Goal: Information Seeking & Learning: Learn about a topic

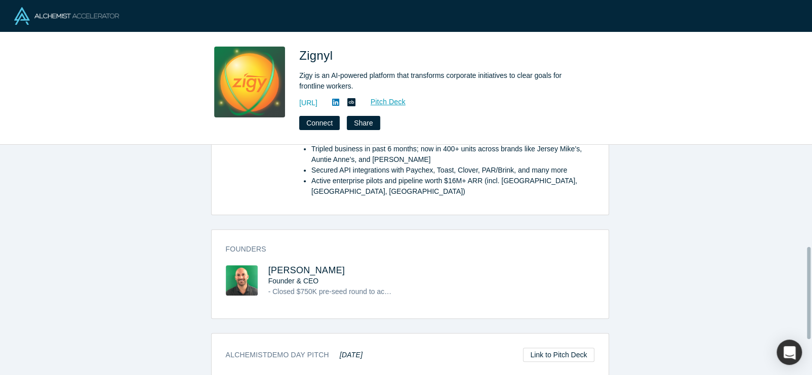
scroll to position [343, 0]
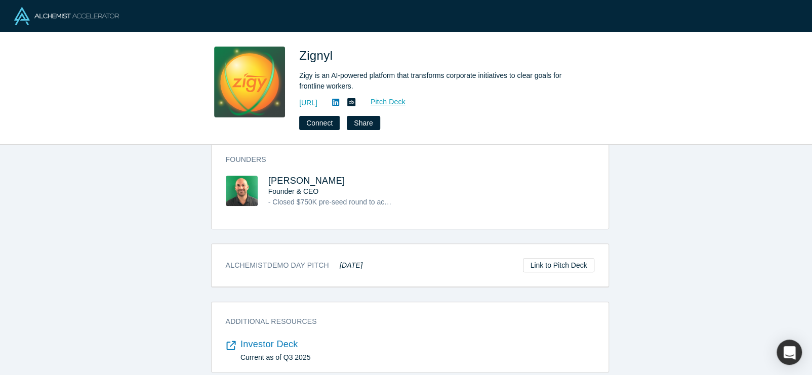
drag, startPoint x: 362, startPoint y: 253, endPoint x: 322, endPoint y: 254, distance: 40.0
click at [322, 254] on div "Alchemist Demo Day Pitch May 2024 Link to Pitch Deck" at bounding box center [410, 265] width 397 height 43
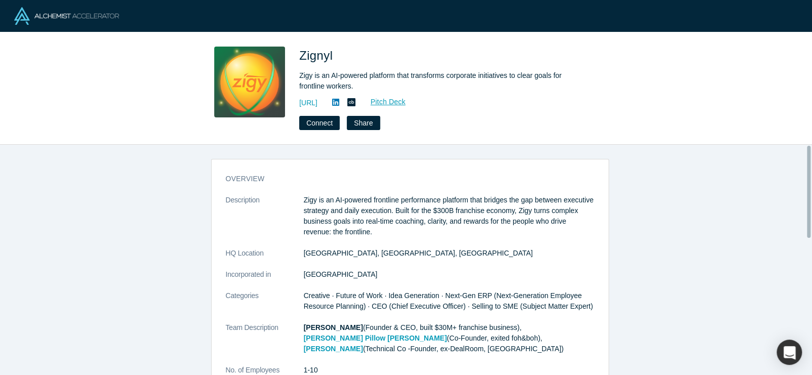
click at [64, 11] on img at bounding box center [66, 16] width 105 height 18
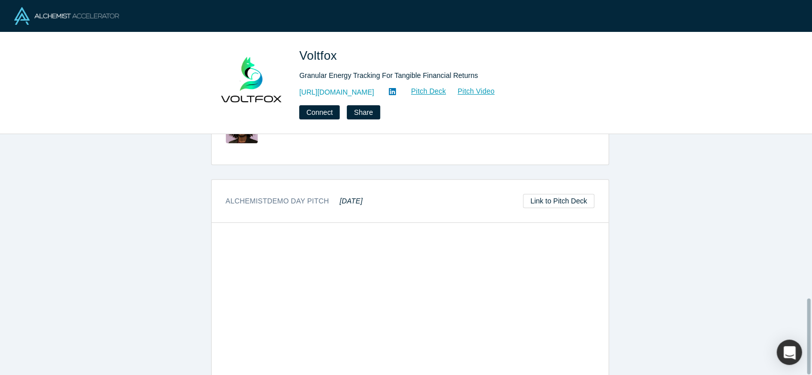
scroll to position [525, 0]
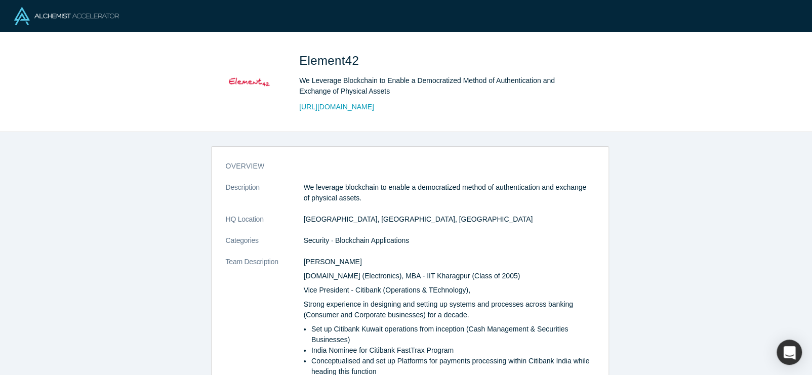
click at [322, 51] on div "Element42 We Leverage Blockchain to Enable a Democratized Method of Authenticat…" at bounding box center [440, 82] width 283 height 71
copy span "Element42"
click at [339, 60] on span "Element42" at bounding box center [330, 61] width 63 height 14
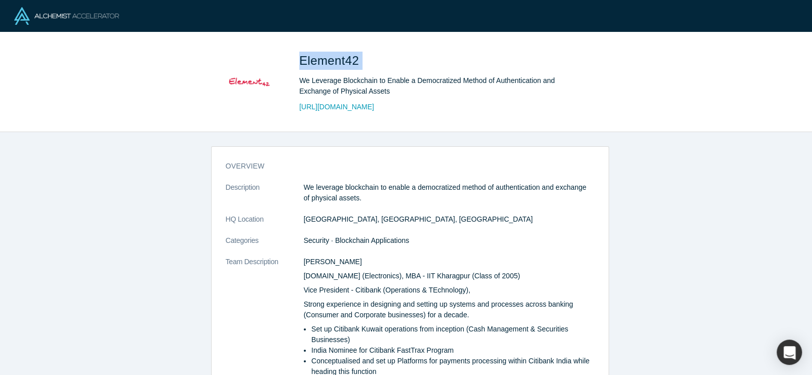
copy span "Element42"
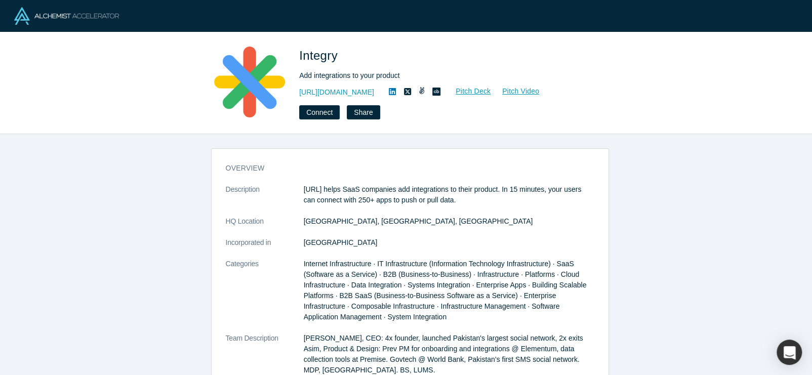
scroll to position [304, 0]
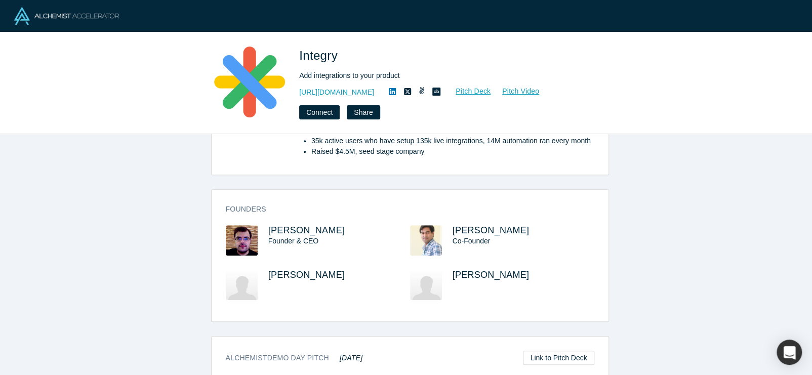
click at [239, 353] on h3 "Alchemist Demo Day Pitch [DATE]" at bounding box center [294, 358] width 137 height 11
copy h3 "Alchemist"
click at [352, 355] on em "[DATE]" at bounding box center [351, 358] width 23 height 8
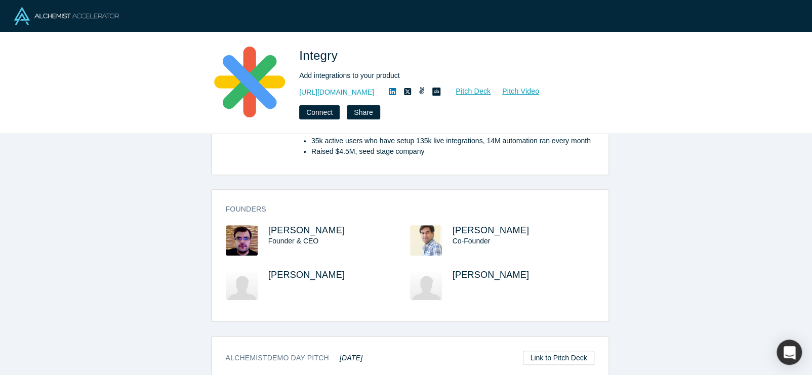
copy em "2018"
